Goal: Task Accomplishment & Management: Use online tool/utility

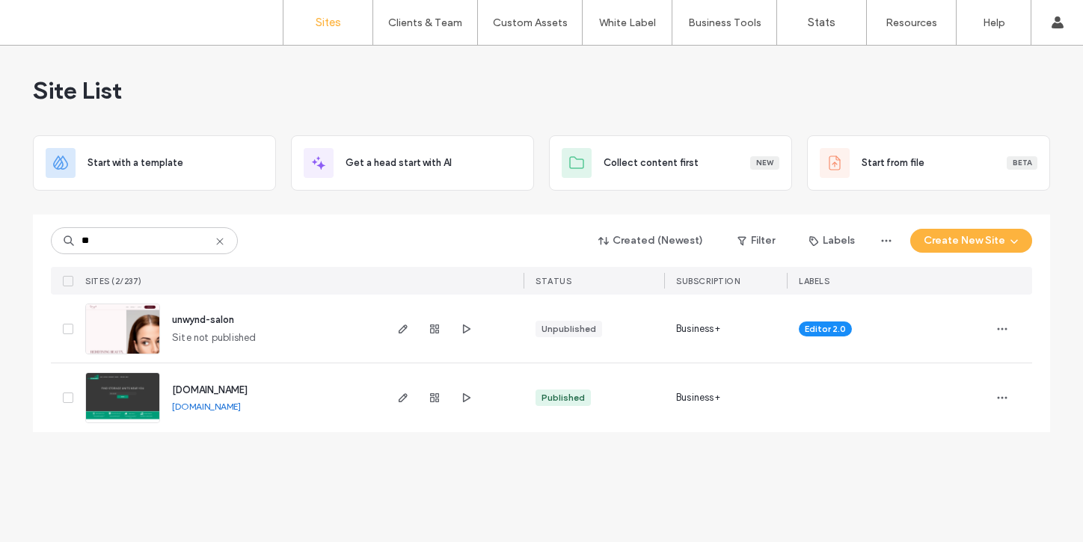
type input "**"
click at [246, 385] on span "[DOMAIN_NAME]" at bounding box center [210, 389] width 76 height 11
click at [247, 388] on span "[DOMAIN_NAME]" at bounding box center [210, 389] width 76 height 11
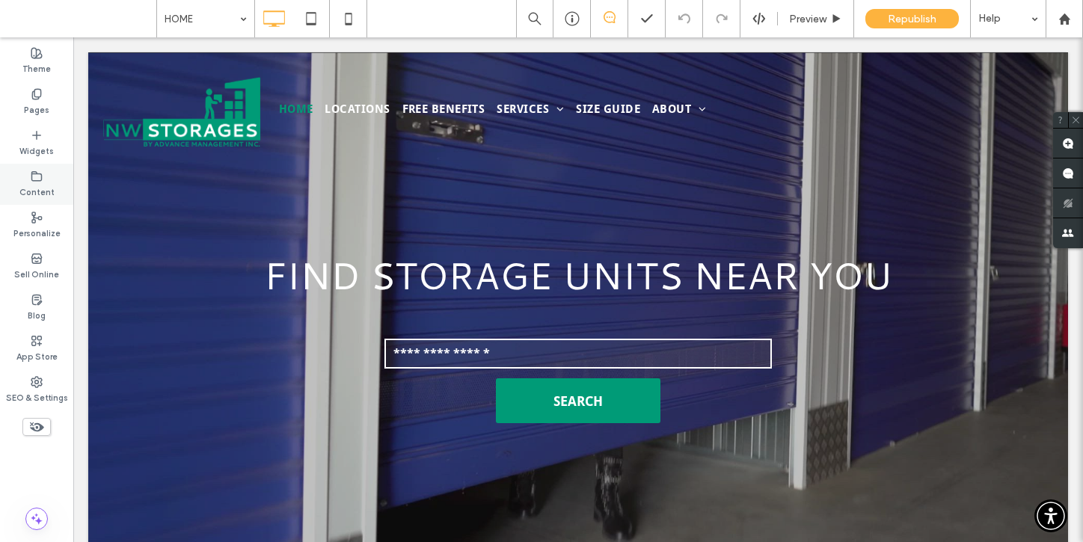
click at [31, 174] on icon at bounding box center [37, 176] width 12 height 12
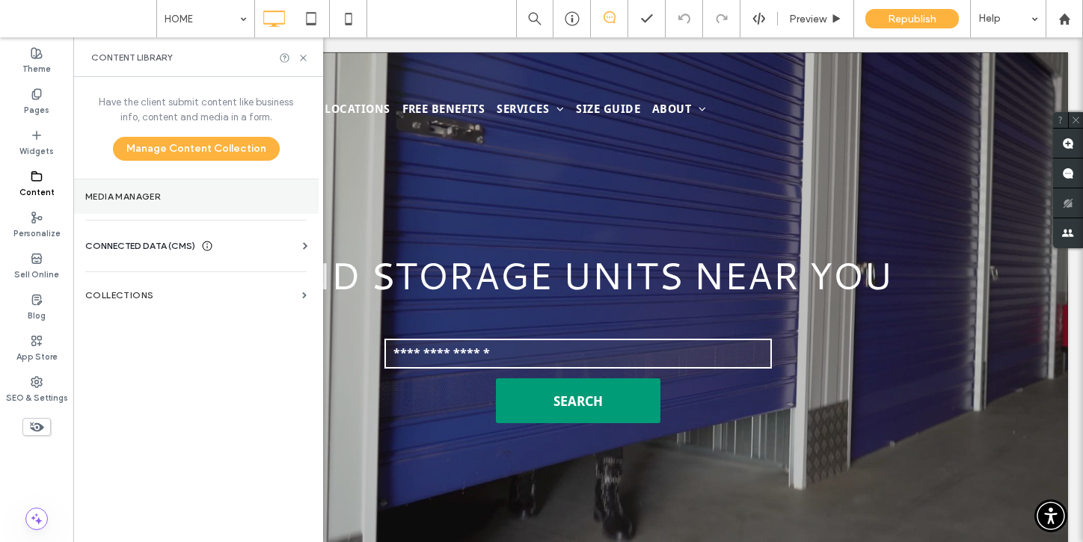
click at [132, 199] on label "Media Manager" at bounding box center [195, 196] width 221 height 10
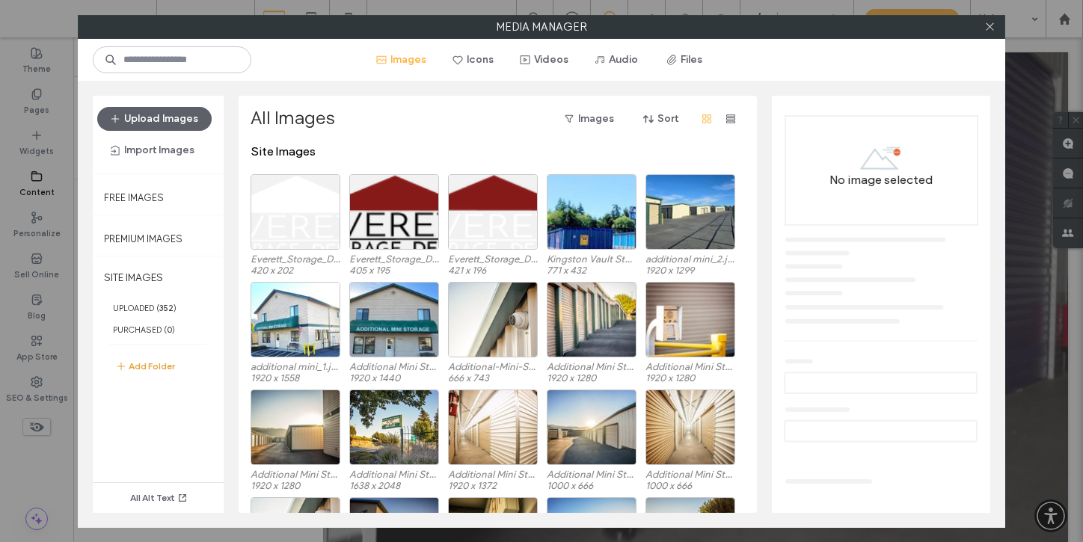
click at [167, 369] on button "Add Folder" at bounding box center [145, 366] width 60 height 18
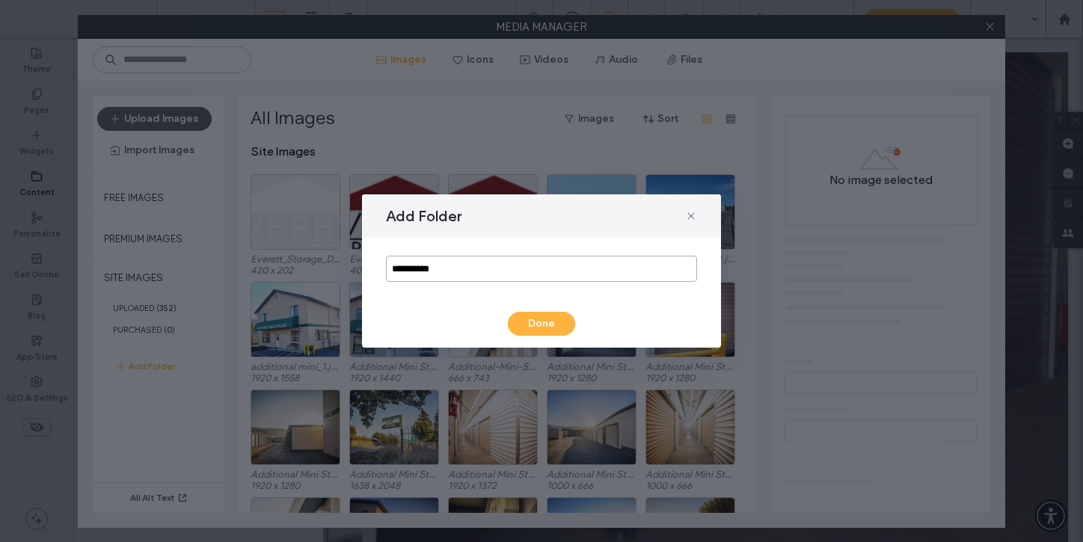
click at [444, 277] on input "**********" at bounding box center [541, 269] width 311 height 26
type input "**********"
click at [543, 327] on button "Done" at bounding box center [541, 324] width 67 height 24
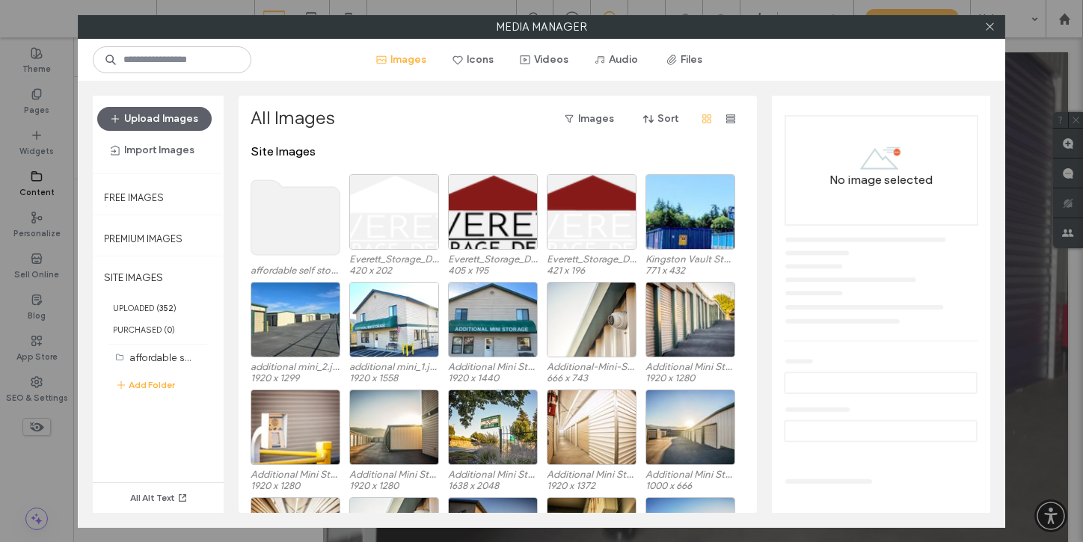
click at [280, 222] on use at bounding box center [295, 217] width 89 height 75
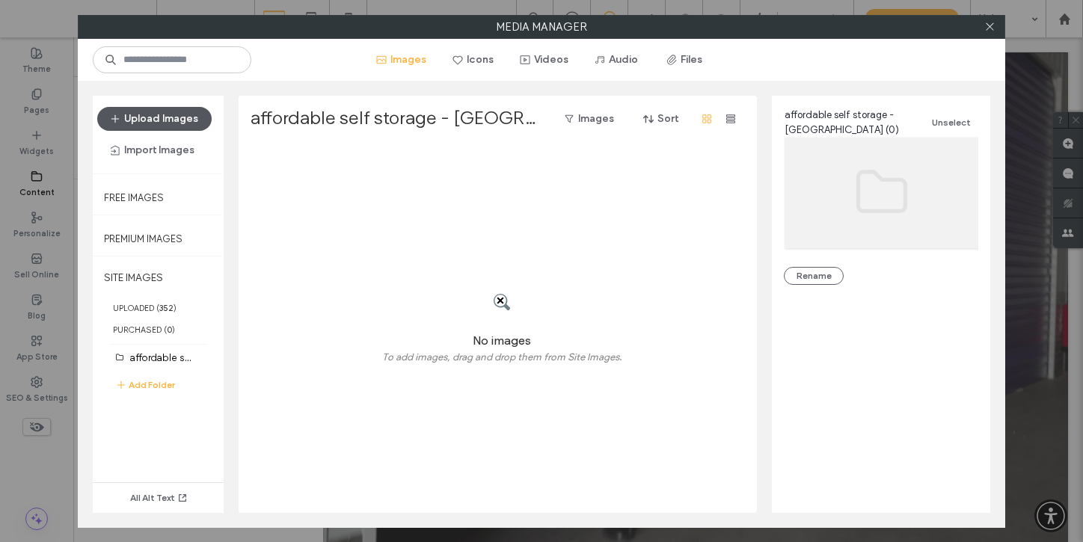
click at [188, 123] on button "Upload Images" at bounding box center [154, 119] width 114 height 24
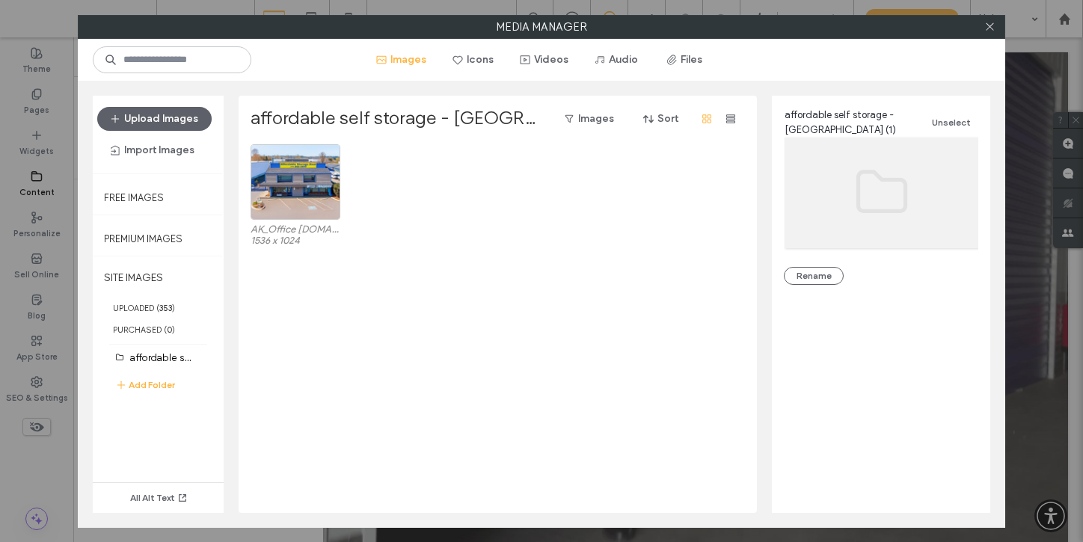
click at [997, 27] on div at bounding box center [989, 27] width 22 height 22
click at [991, 28] on icon at bounding box center [989, 26] width 11 height 11
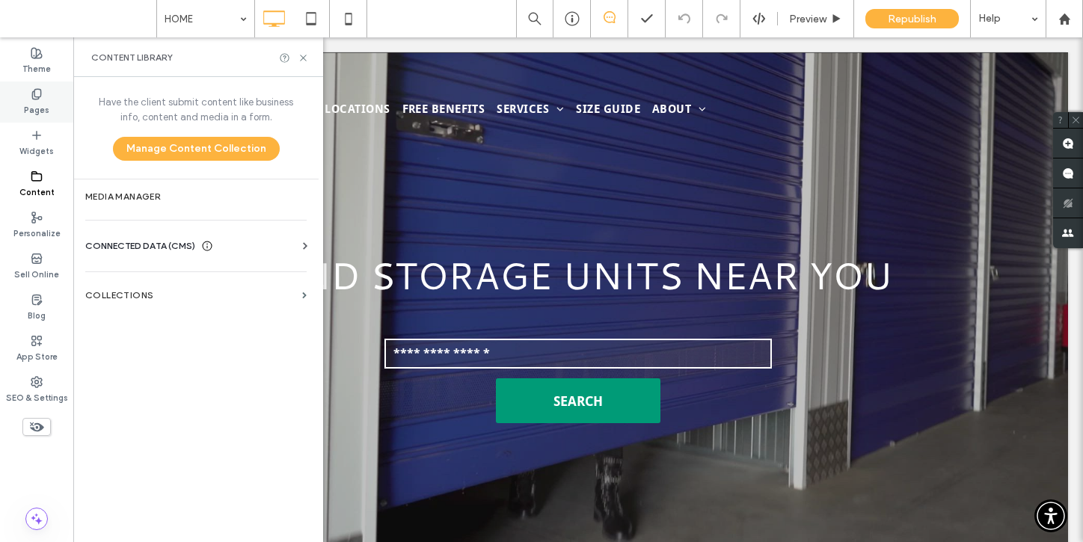
click at [36, 85] on div "Pages" at bounding box center [36, 101] width 73 height 41
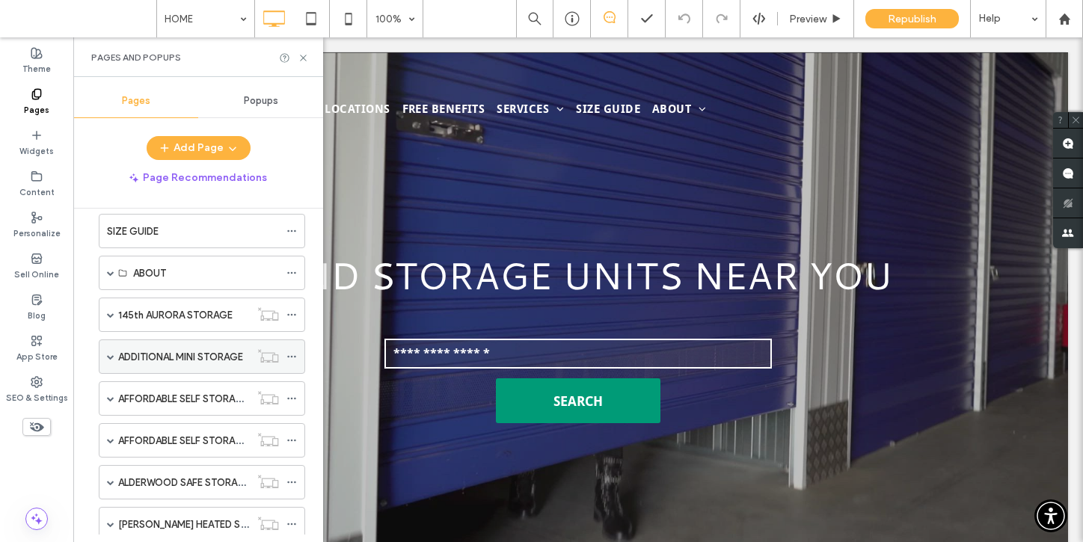
scroll to position [273, 0]
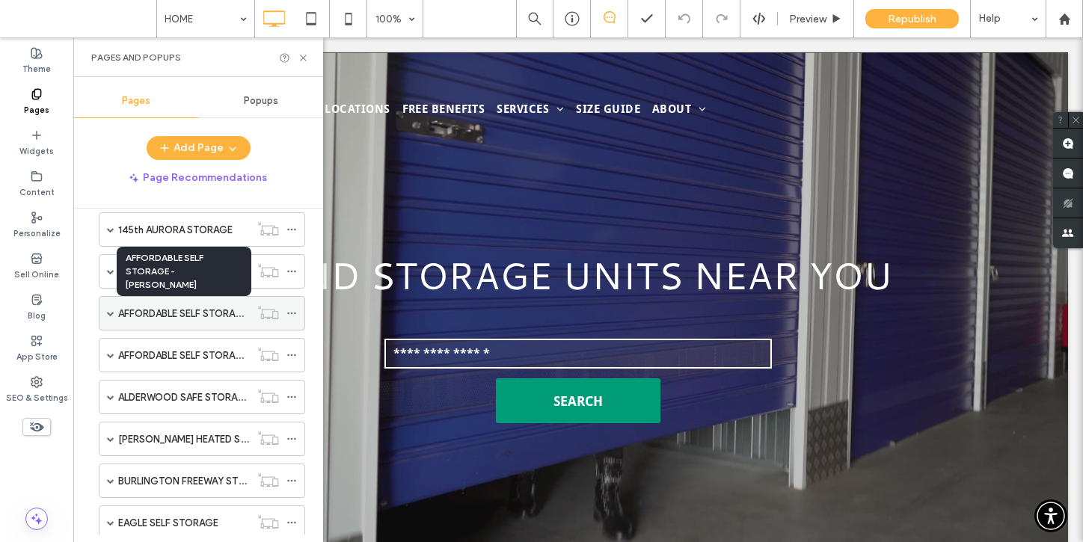
click at [135, 310] on label "AFFORDABLE SELF STORAGE - EVERETT" at bounding box center [225, 314] width 215 height 26
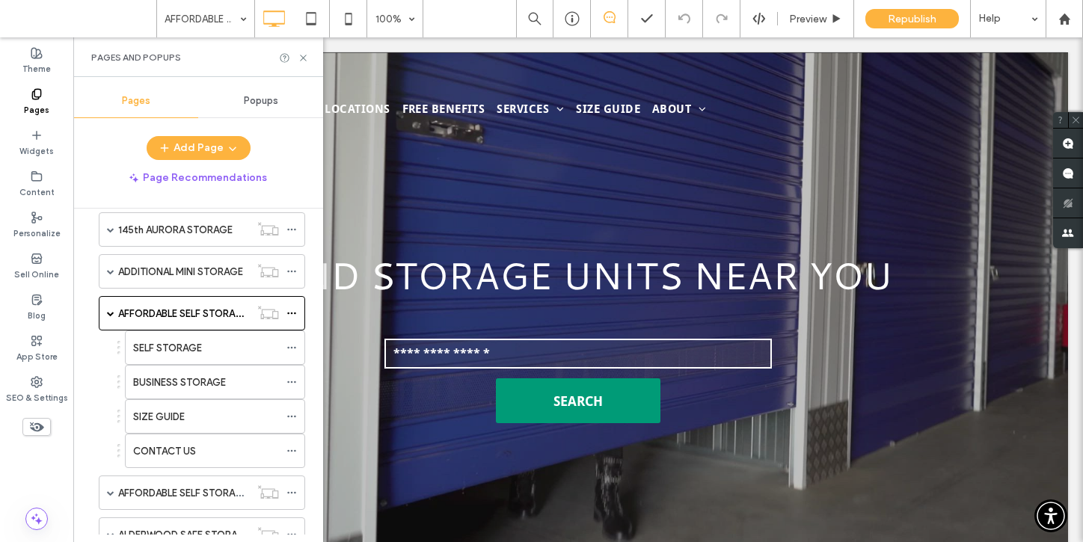
click at [131, 311] on div at bounding box center [541, 271] width 1083 height 542
click at [111, 310] on div at bounding box center [541, 271] width 1083 height 542
click at [111, 312] on div at bounding box center [541, 271] width 1083 height 542
click at [154, 492] on div at bounding box center [541, 271] width 1083 height 542
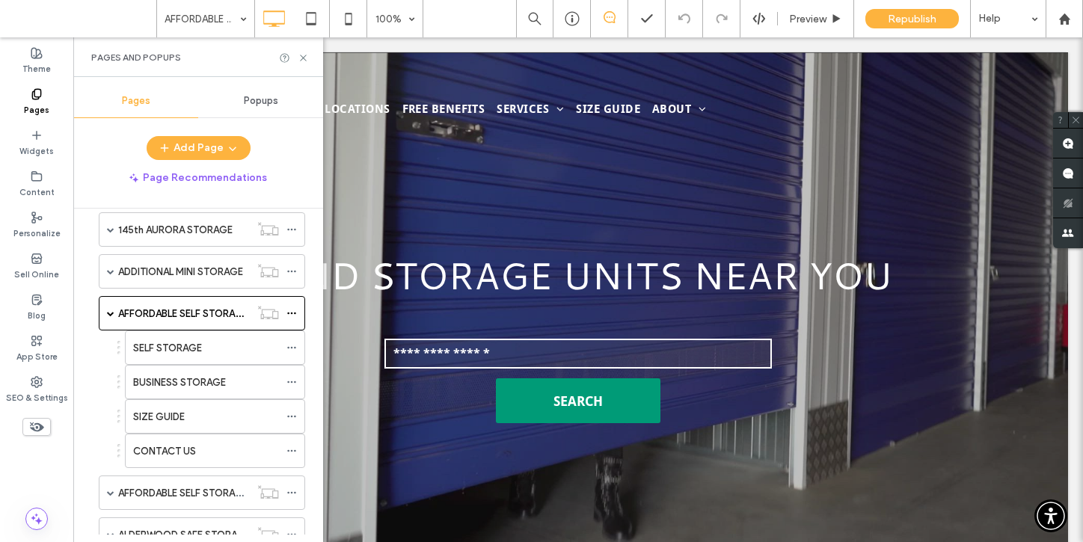
click at [153, 492] on div at bounding box center [541, 271] width 1083 height 542
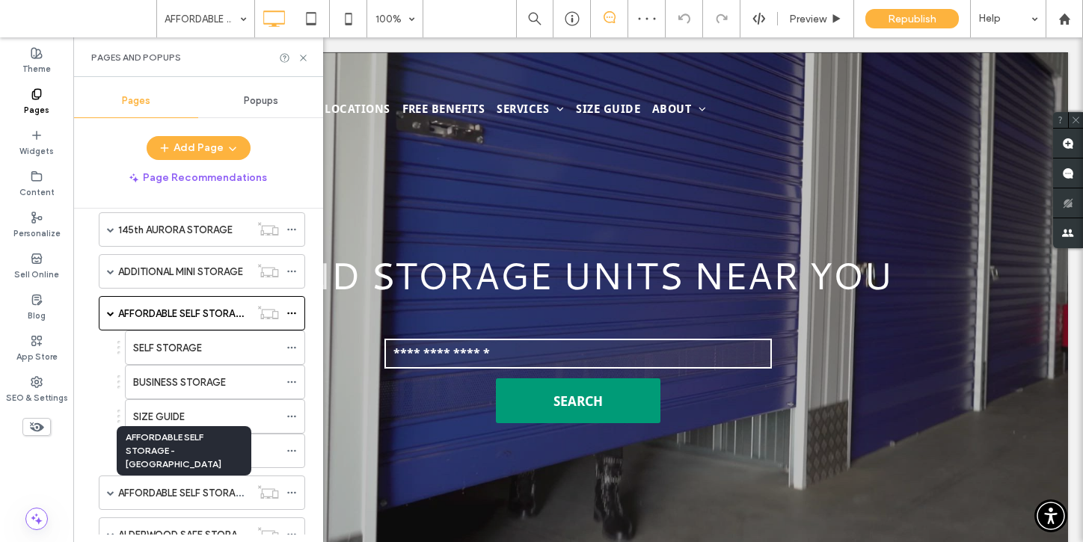
click at [153, 492] on label "AFFORDABLE SELF STORAGE - KENT" at bounding box center [237, 493] width 239 height 26
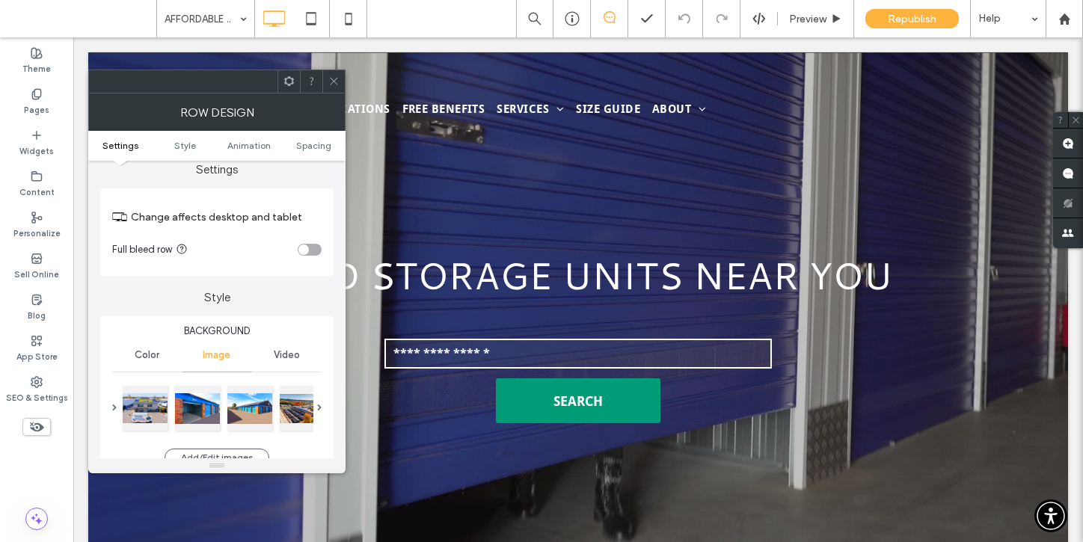
scroll to position [152, 0]
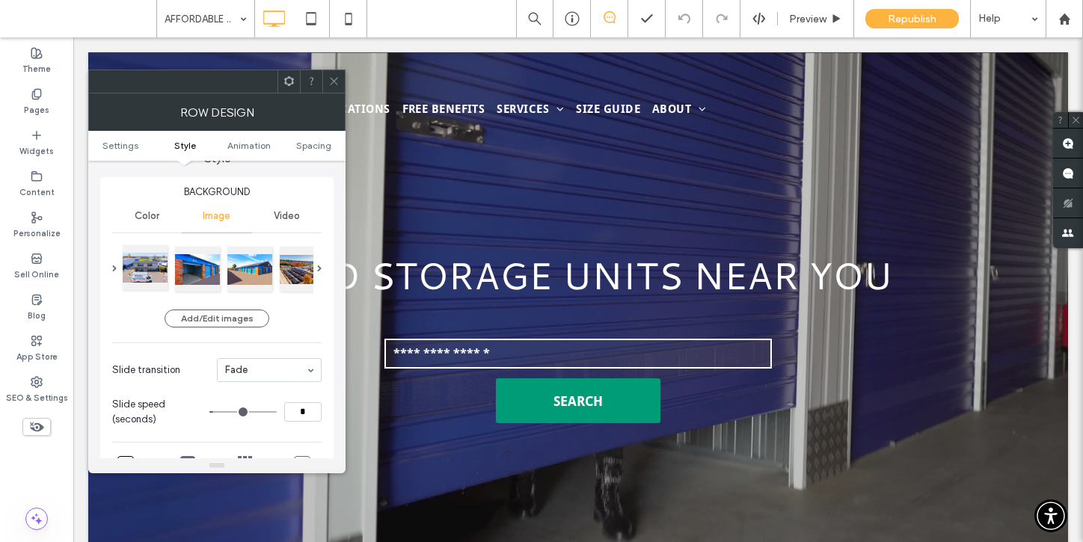
click at [142, 263] on div at bounding box center [145, 267] width 45 height 45
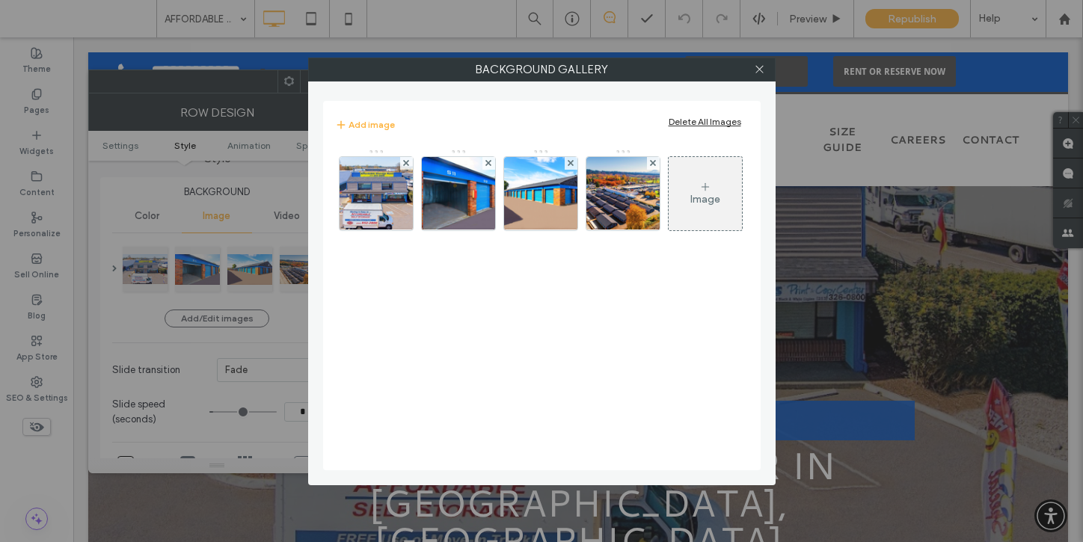
scroll to position [0, 0]
click at [698, 172] on div "Image" at bounding box center [704, 193] width 73 height 70
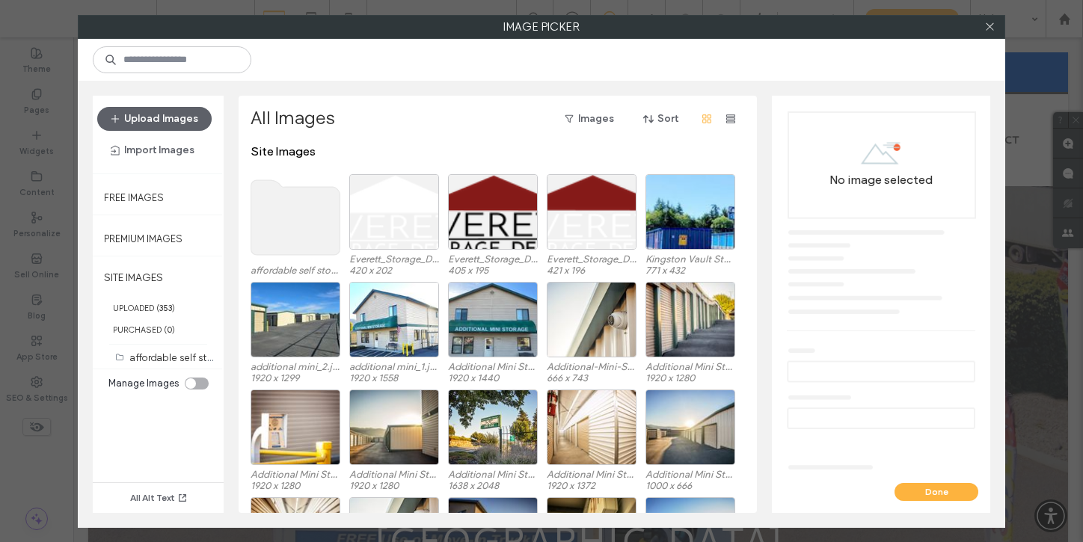
click at [312, 203] on use at bounding box center [295, 217] width 89 height 75
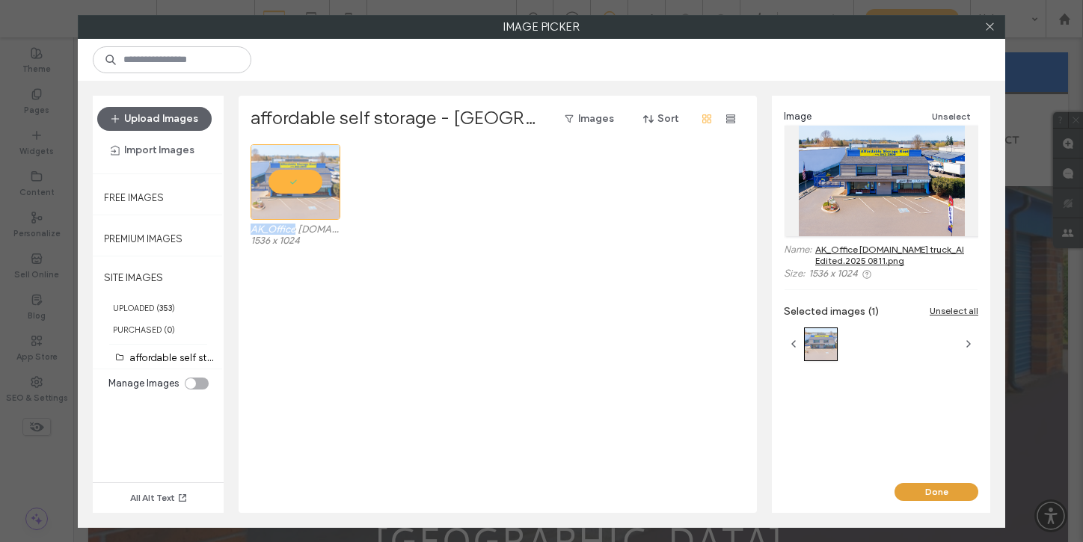
click at [933, 483] on button "Done" at bounding box center [936, 492] width 84 height 18
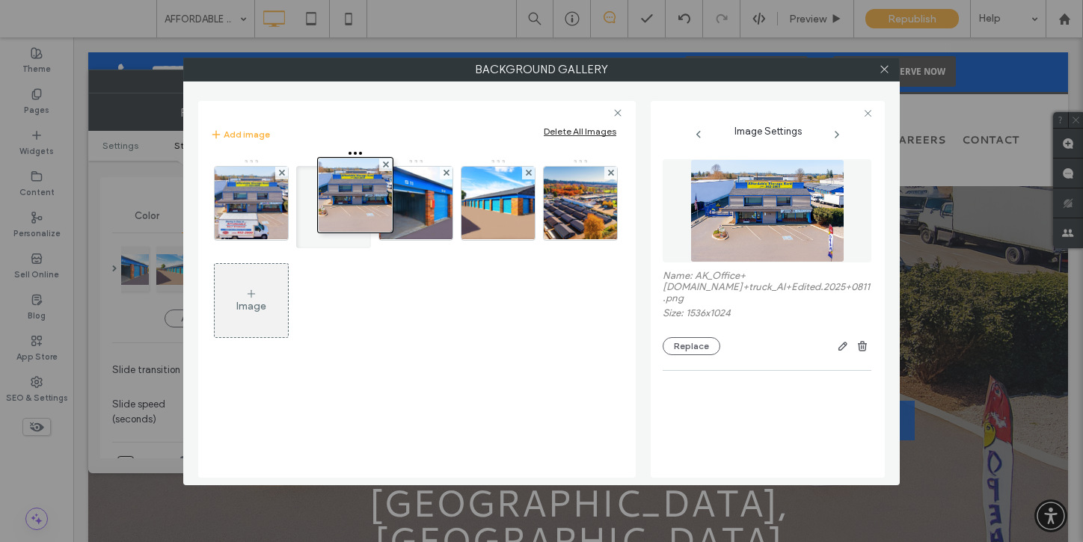
drag, startPoint x: 567, startPoint y: 198, endPoint x: 339, endPoint y: 191, distance: 227.4
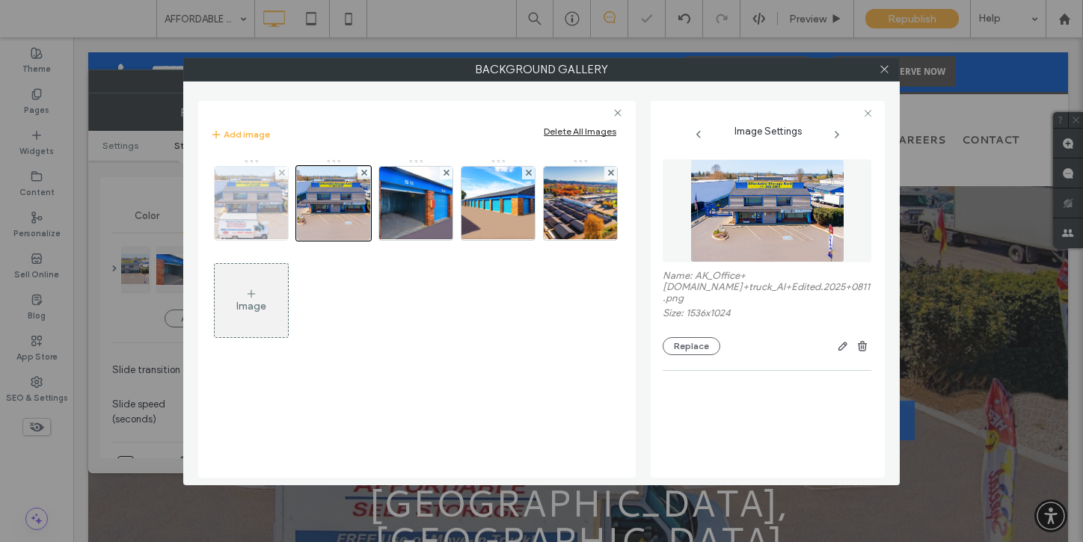
click at [266, 193] on img at bounding box center [252, 203] width 110 height 73
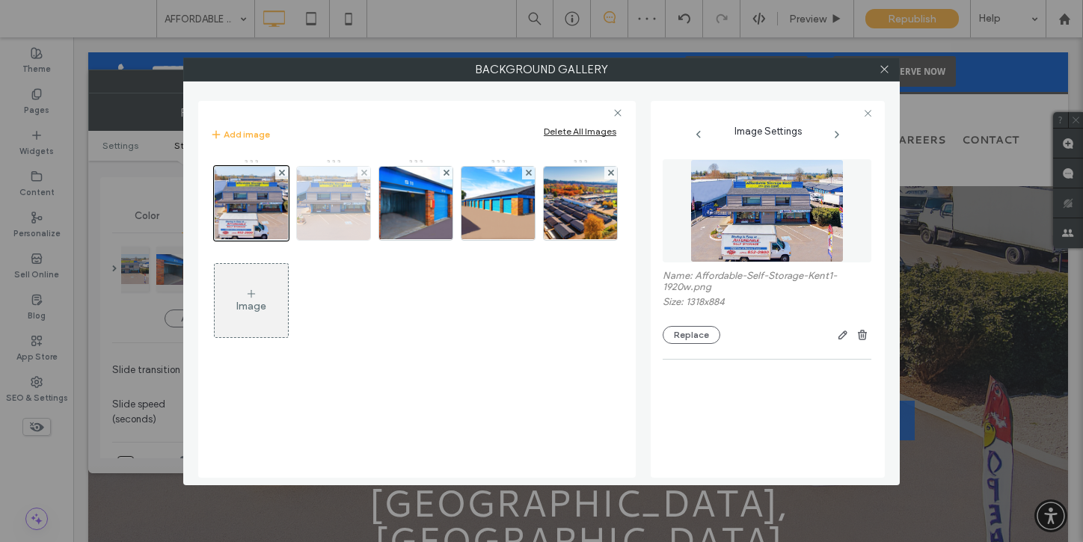
click at [336, 215] on img at bounding box center [334, 203] width 110 height 73
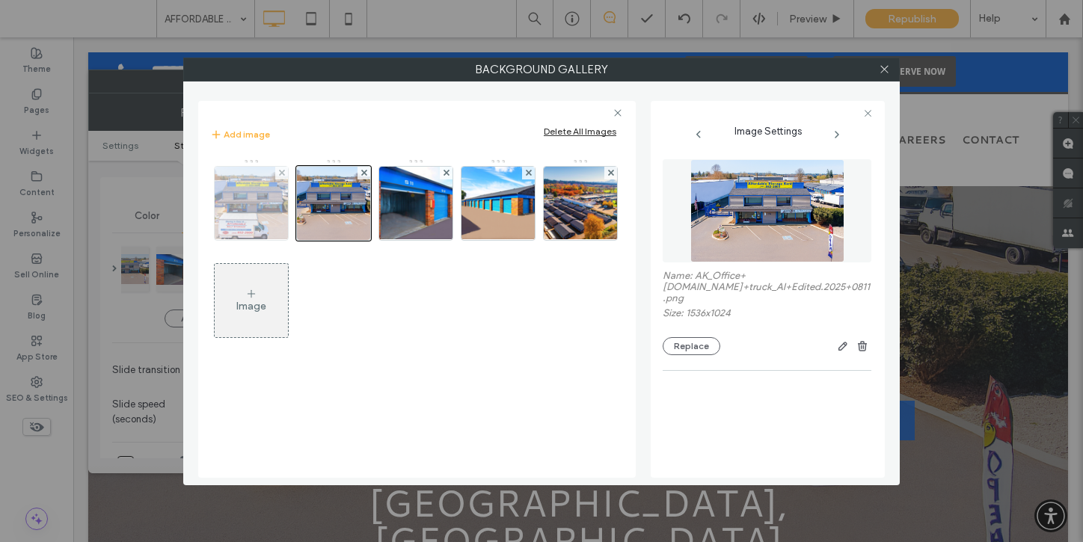
click at [237, 201] on img at bounding box center [252, 203] width 110 height 73
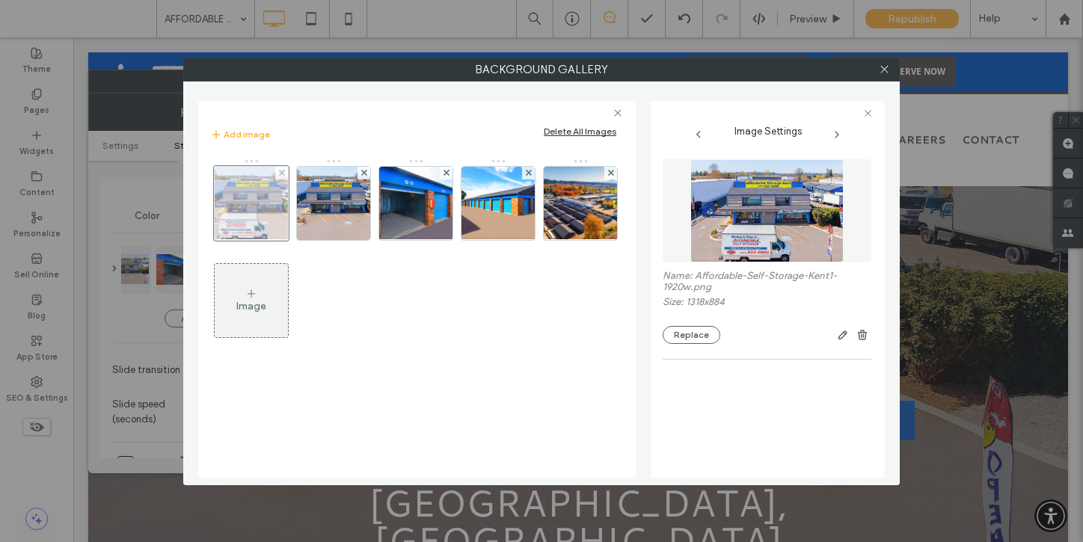
click at [284, 171] on div at bounding box center [281, 173] width 13 height 13
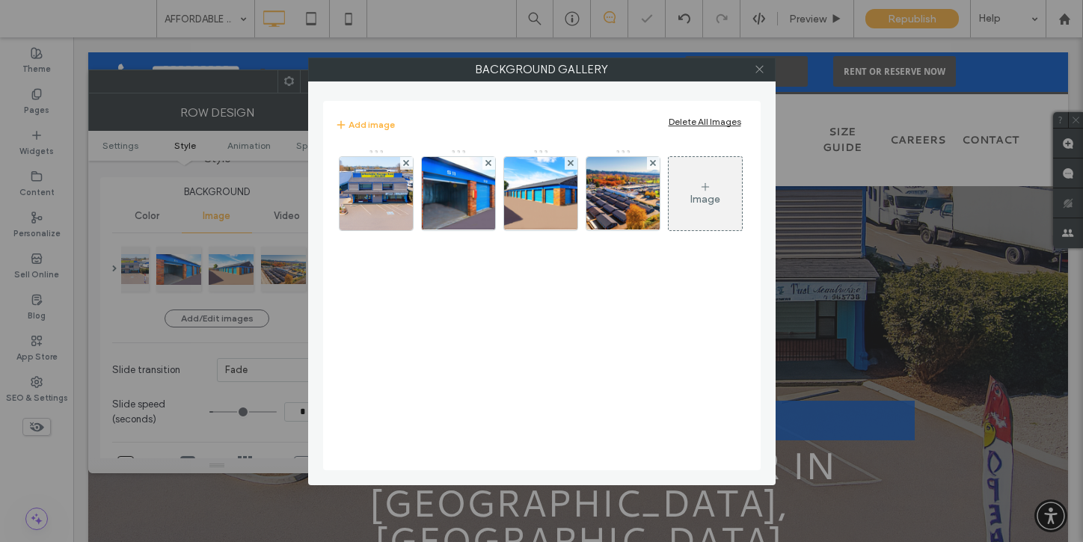
click at [759, 67] on icon at bounding box center [759, 69] width 11 height 11
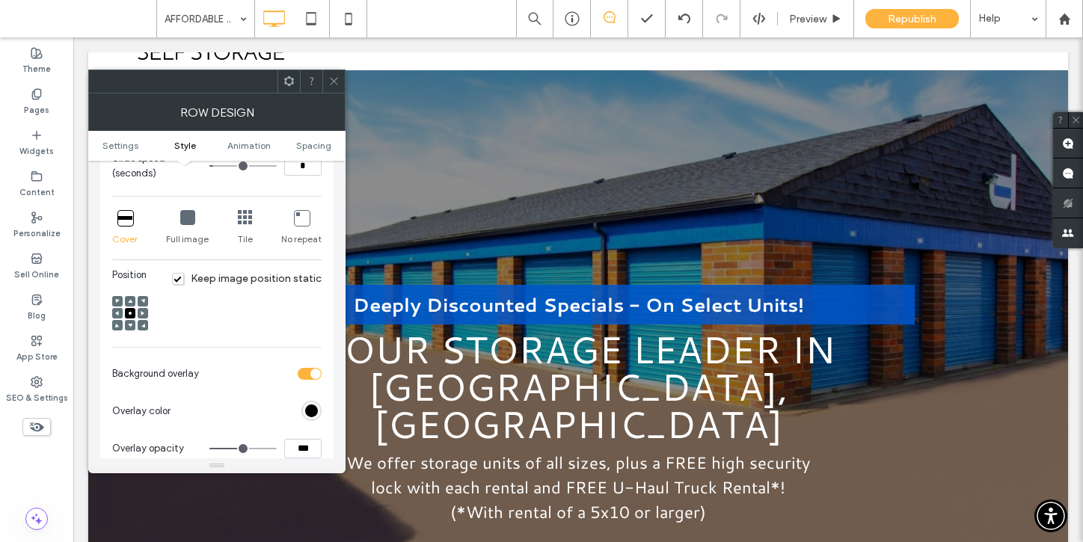
scroll to position [119, 0]
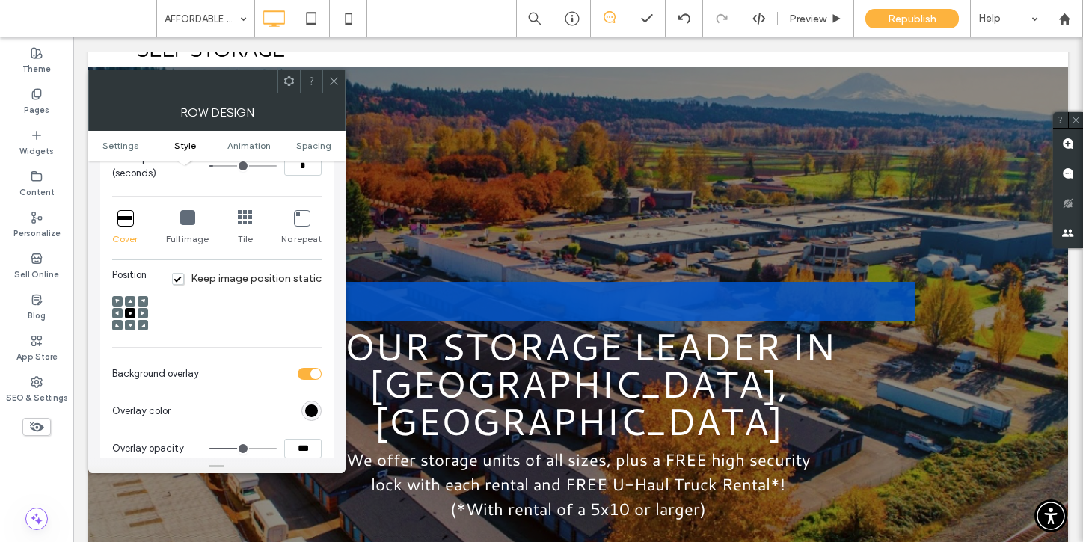
click at [333, 82] on icon at bounding box center [333, 81] width 11 height 11
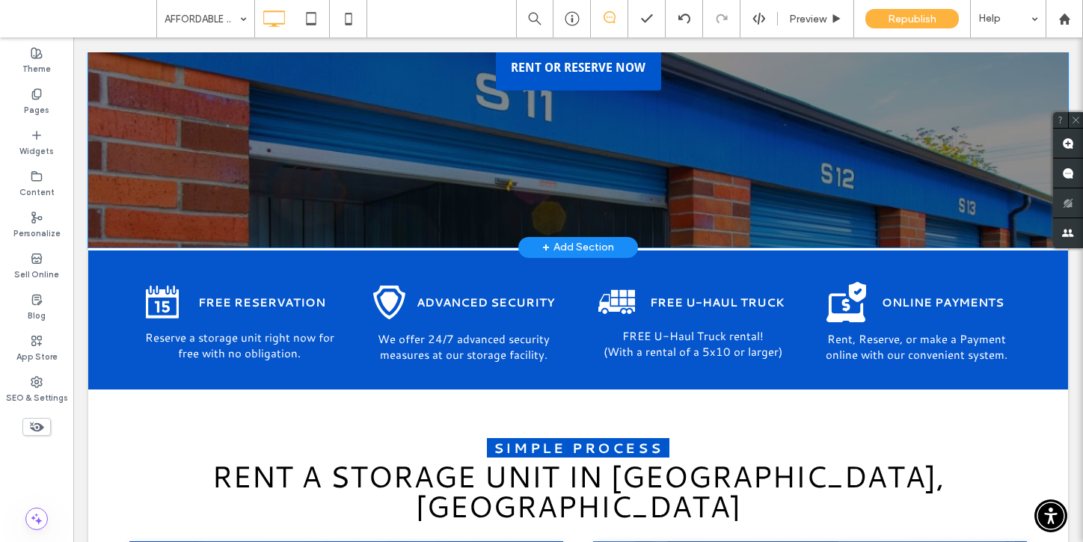
scroll to position [227, 0]
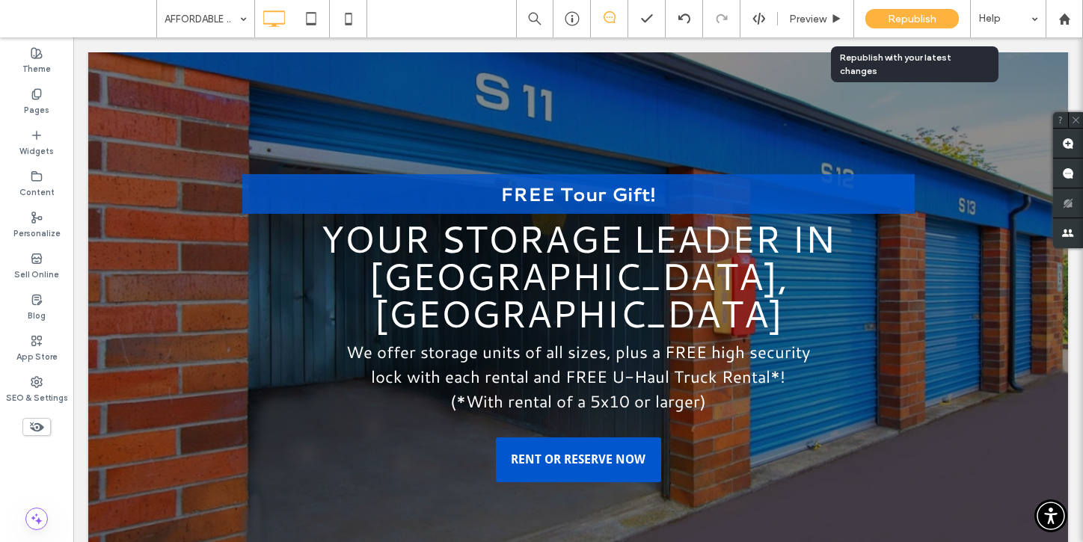
click at [905, 13] on span "Republish" at bounding box center [911, 19] width 49 height 13
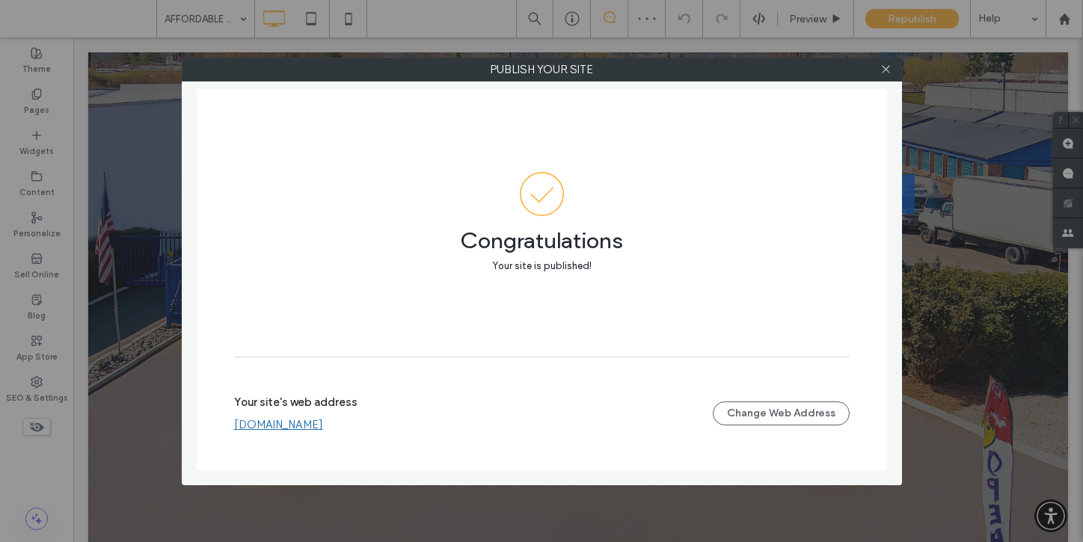
click at [323, 425] on link "www.nwstorages.com" at bounding box center [278, 424] width 89 height 13
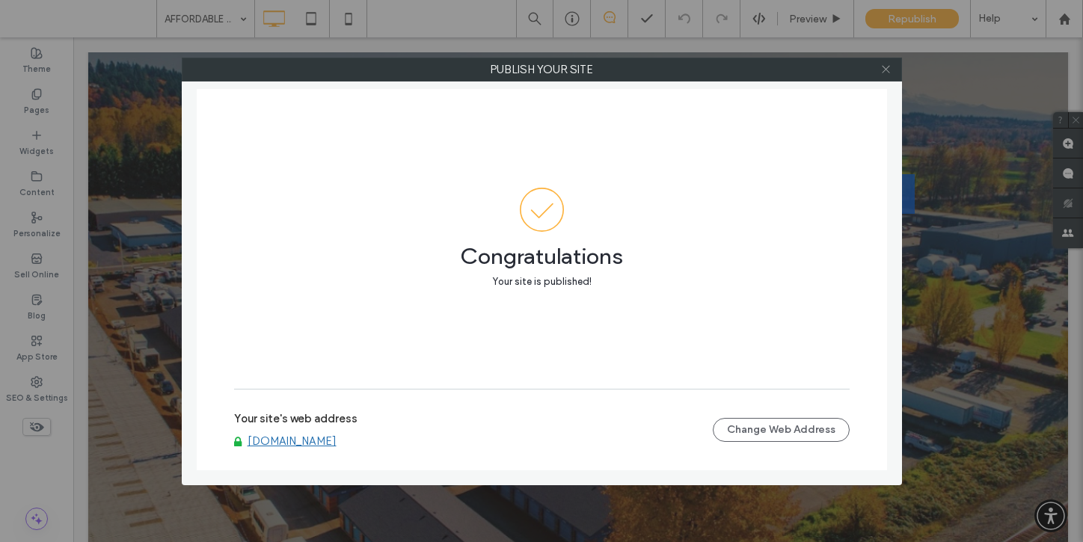
click at [881, 66] on icon at bounding box center [885, 69] width 11 height 11
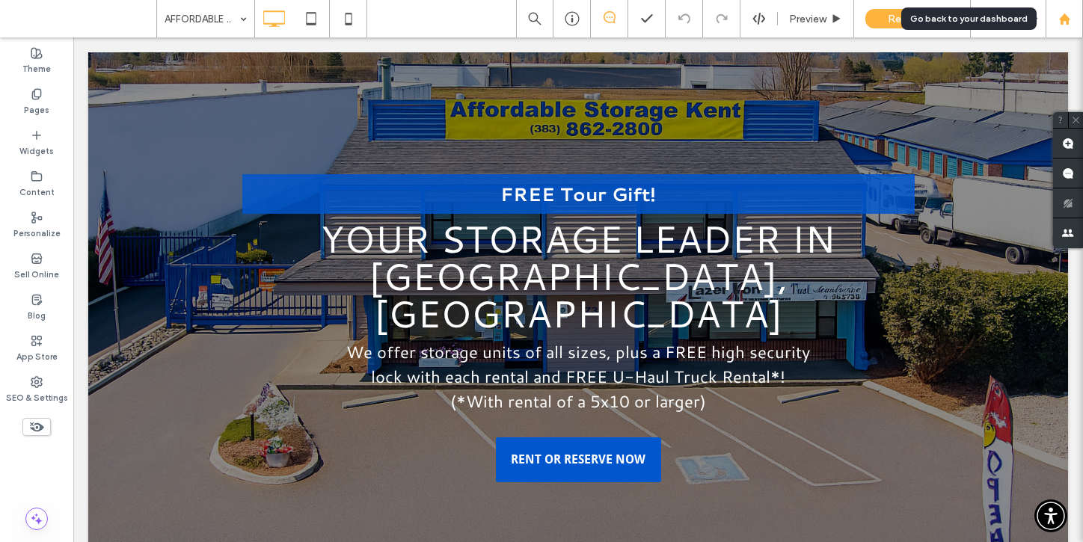
click at [1053, 18] on div at bounding box center [1064, 19] width 36 height 13
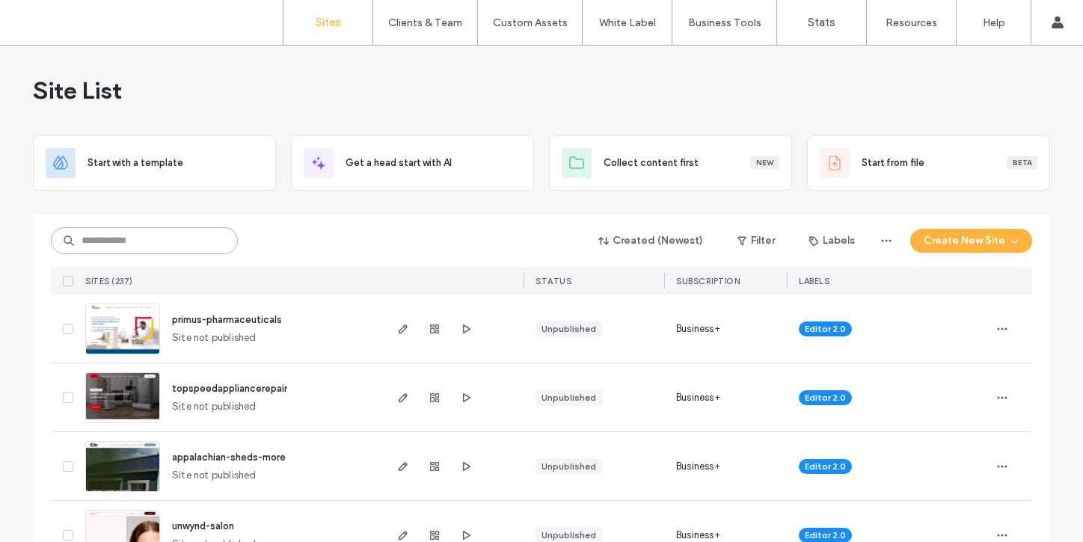
click at [189, 231] on input at bounding box center [144, 240] width 187 height 27
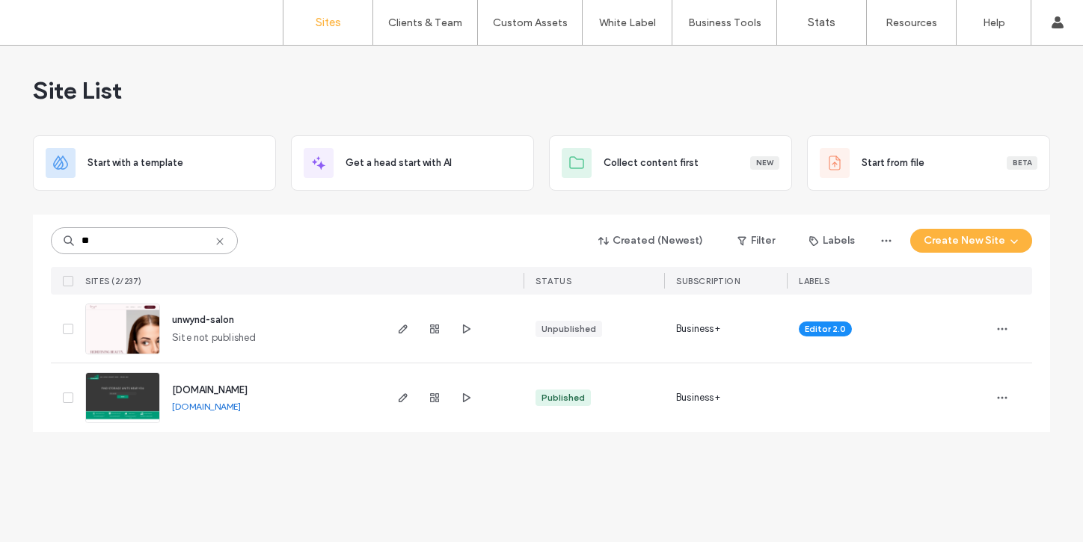
type input "**"
click at [218, 394] on span "www.nwstorages.com" at bounding box center [210, 389] width 76 height 11
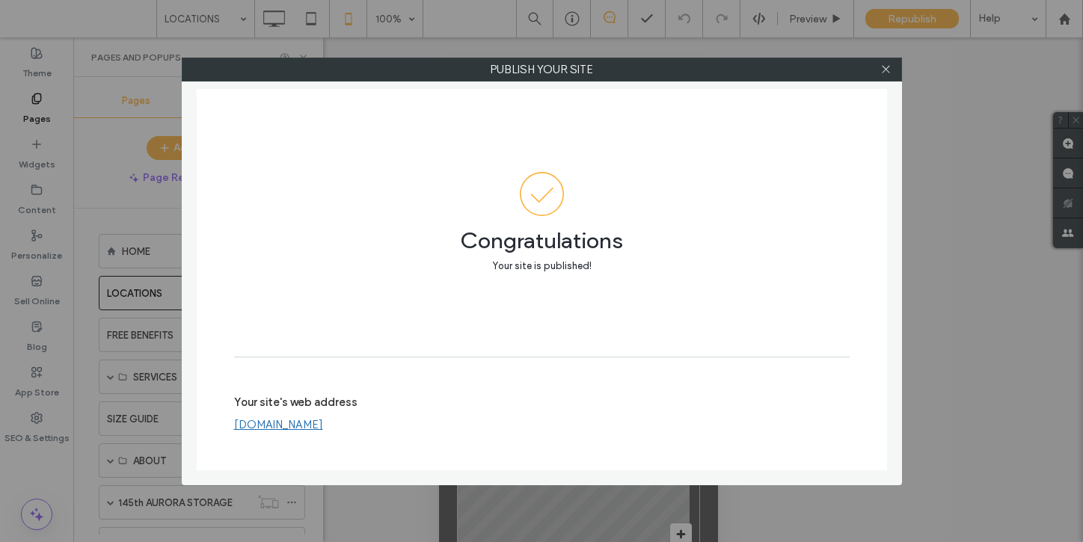
click at [307, 427] on link "[DOMAIN_NAME]" at bounding box center [278, 424] width 89 height 13
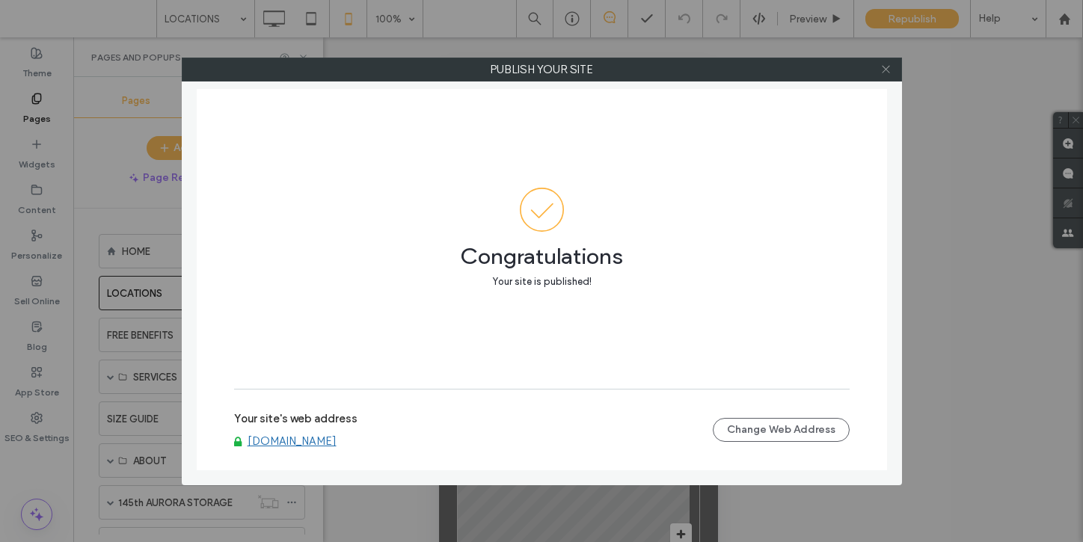
click at [886, 71] on icon at bounding box center [885, 69] width 11 height 11
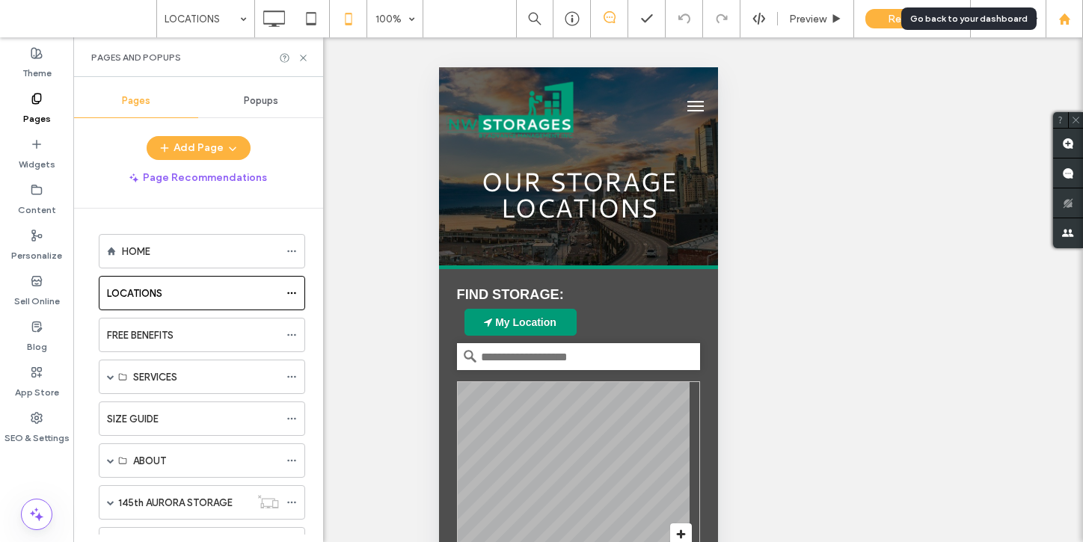
click at [1062, 28] on div at bounding box center [1063, 18] width 37 height 37
